Goal: Find specific page/section: Find specific page/section

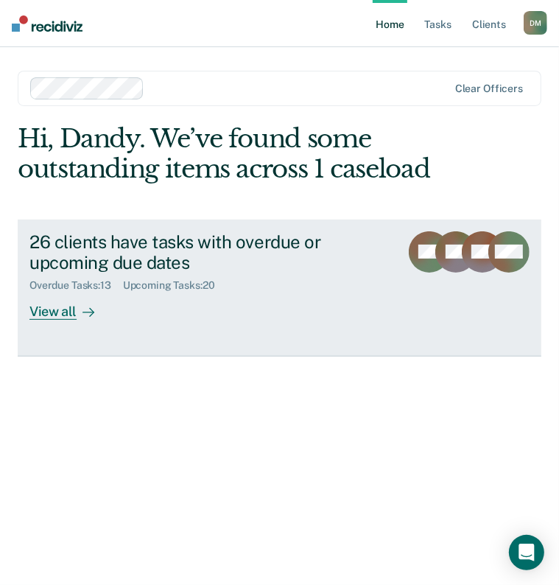
click at [58, 309] on div "View all" at bounding box center [70, 306] width 83 height 29
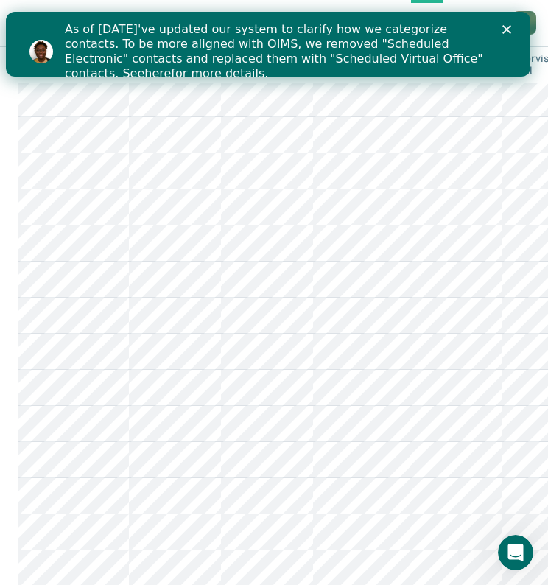
scroll to position [915, 0]
